Goal: Task Accomplishment & Management: Manage account settings

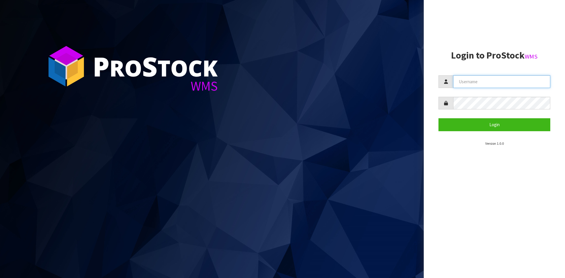
drag, startPoint x: 500, startPoint y: 81, endPoint x: 503, endPoint y: 84, distance: 3.7
click at [503, 84] on input "text" at bounding box center [501, 81] width 97 height 13
type input "KARLENE"
click at [439, 118] on button "Login" at bounding box center [495, 124] width 112 height 13
